Goal: Task Accomplishment & Management: Use online tool/utility

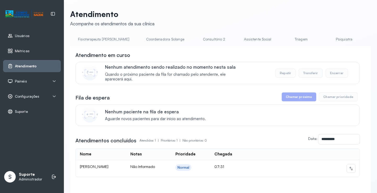
scroll to position [0, 323]
click at [280, 40] on link "Triagem" at bounding box center [298, 39] width 37 height 9
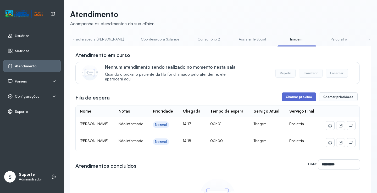
click at [292, 98] on button "Chamar próximo" at bounding box center [299, 97] width 35 height 9
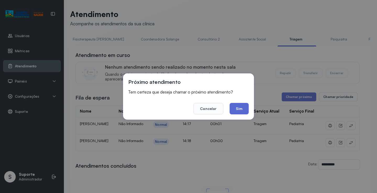
click at [243, 108] on button "Sim" at bounding box center [239, 109] width 19 height 12
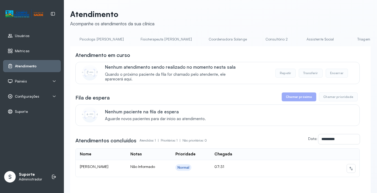
scroll to position [0, 274]
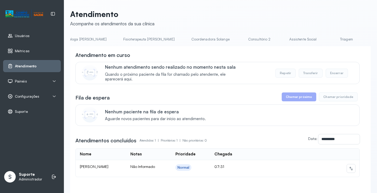
click at [328, 41] on link "Triagem" at bounding box center [346, 39] width 37 height 9
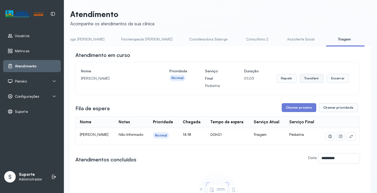
click at [311, 80] on button "Transferir" at bounding box center [312, 78] width 24 height 9
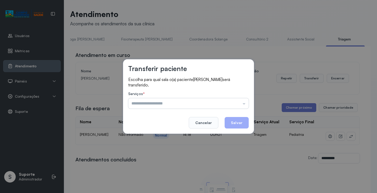
click at [244, 105] on input "text" at bounding box center [188, 103] width 120 height 10
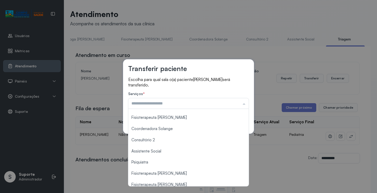
scroll to position [79, 0]
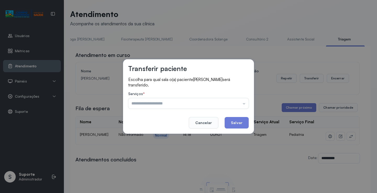
type input "**********"
drag, startPoint x: 152, startPoint y: 125, endPoint x: 180, endPoint y: 129, distance: 27.8
click at [163, 127] on div "**********" at bounding box center [188, 96] width 131 height 75
click at [237, 124] on button "Salvar" at bounding box center [237, 123] width 24 height 12
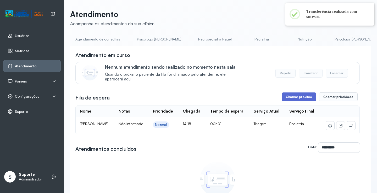
click at [302, 99] on button "Chamar próximo" at bounding box center [299, 97] width 35 height 9
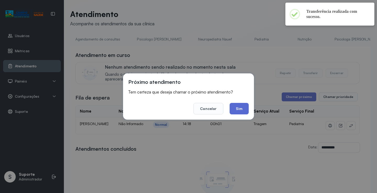
click at [240, 109] on button "Sim" at bounding box center [239, 109] width 19 height 12
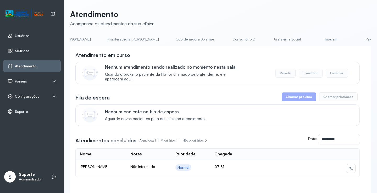
scroll to position [0, 324]
click at [279, 42] on link "Triagem" at bounding box center [297, 39] width 37 height 9
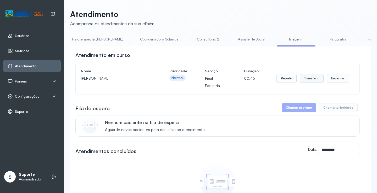
click at [312, 76] on button "Transferir" at bounding box center [312, 78] width 24 height 9
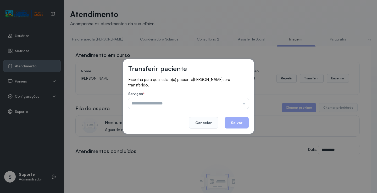
drag, startPoint x: 244, startPoint y: 104, endPoint x: 257, endPoint y: 108, distance: 12.5
click at [246, 104] on input "text" at bounding box center [188, 103] width 120 height 10
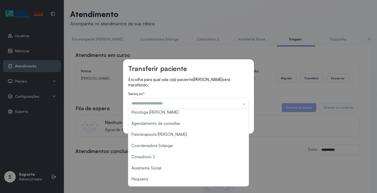
scroll to position [79, 0]
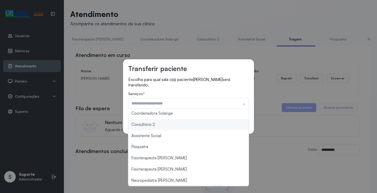
type input "**********"
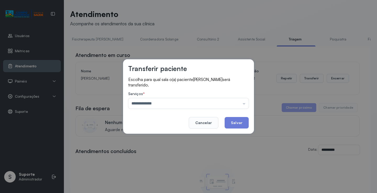
drag, startPoint x: 159, startPoint y: 124, endPoint x: 189, endPoint y: 132, distance: 31.0
click at [179, 131] on div "**********" at bounding box center [188, 96] width 131 height 75
click at [243, 125] on button "Salvar" at bounding box center [237, 123] width 24 height 12
